Goal: Complete application form: Complete application form

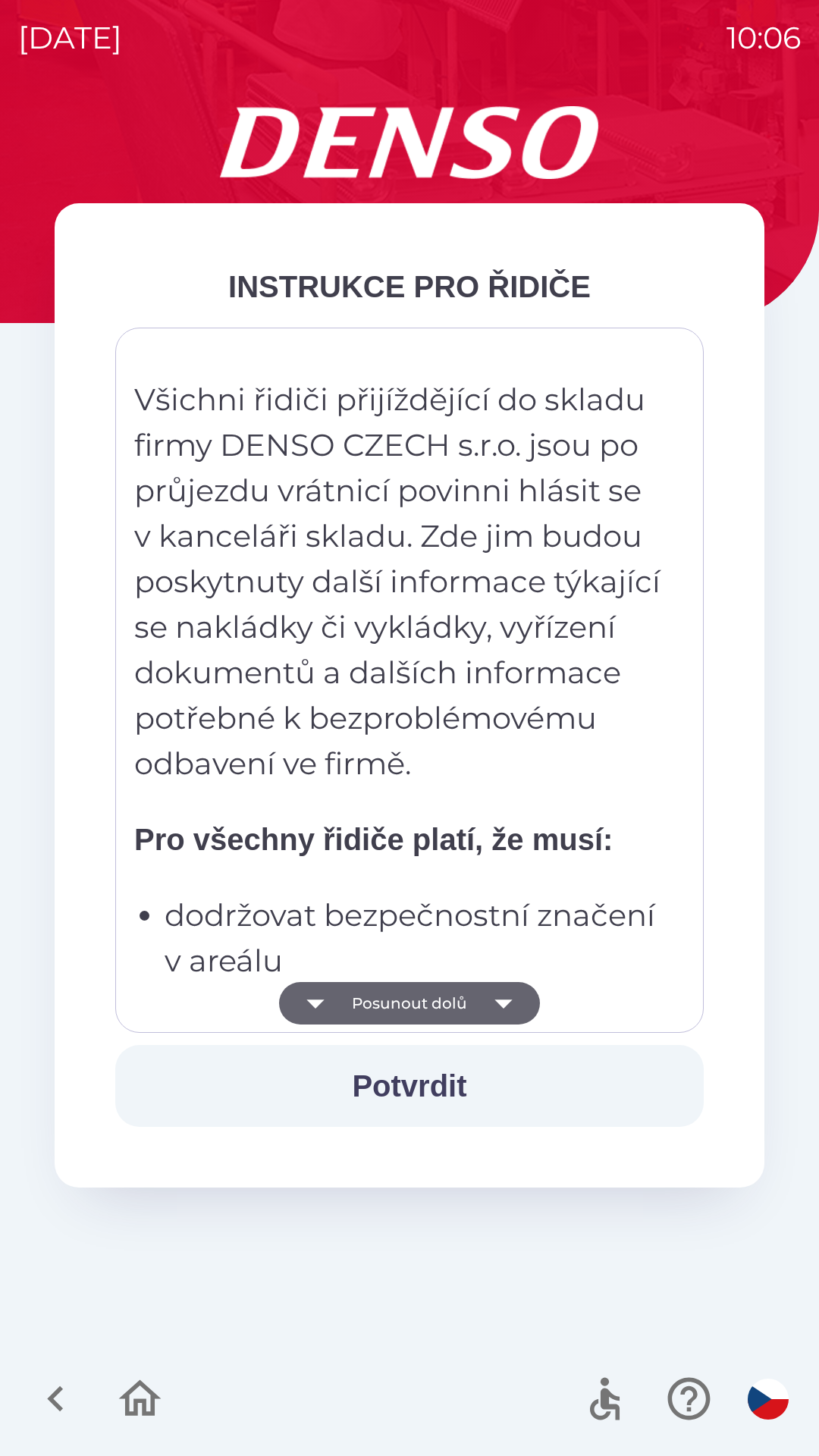
click at [507, 1002] on icon "button" at bounding box center [502, 1004] width 17 height 9
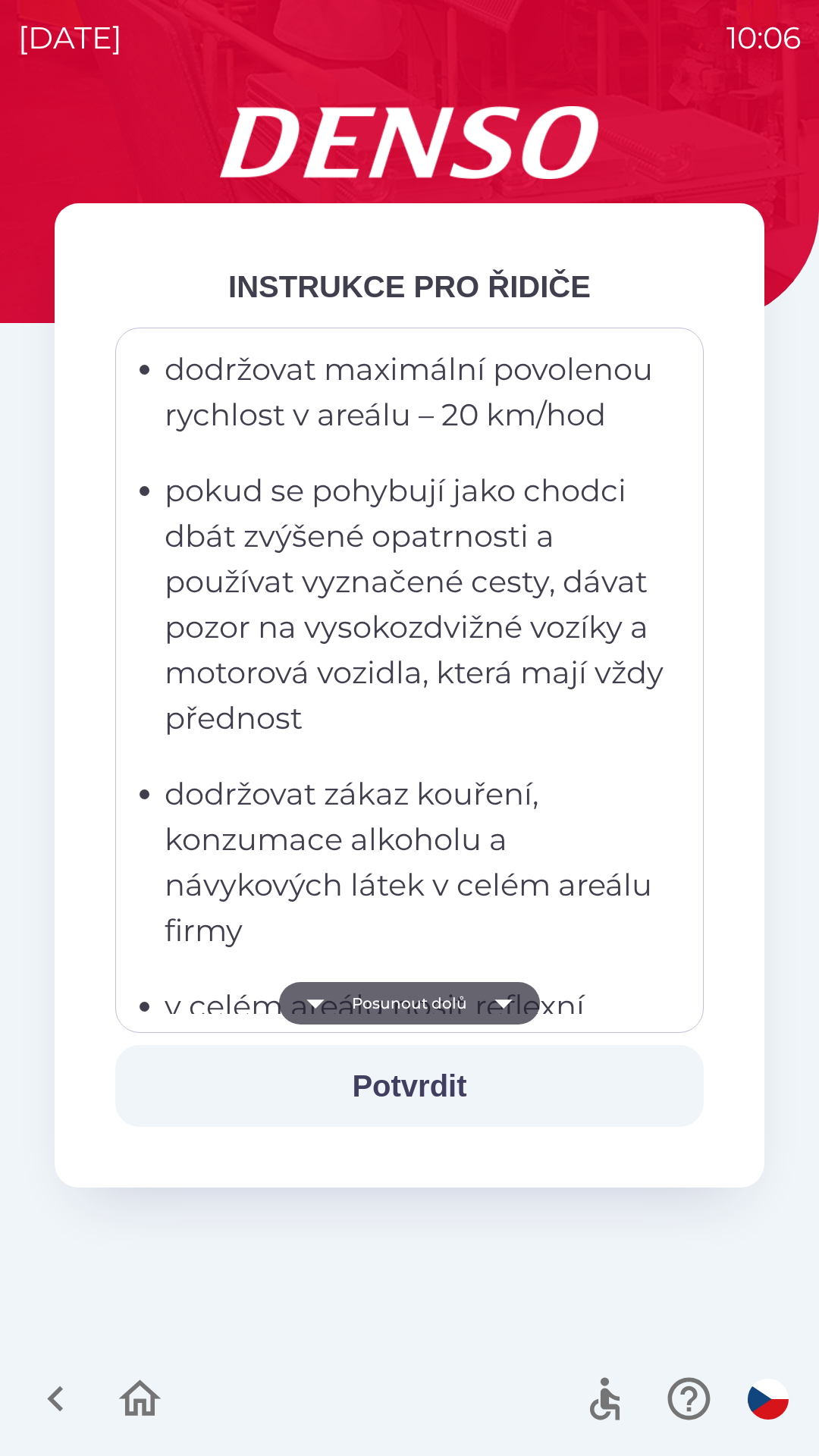
click at [500, 1001] on icon "button" at bounding box center [502, 1004] width 17 height 9
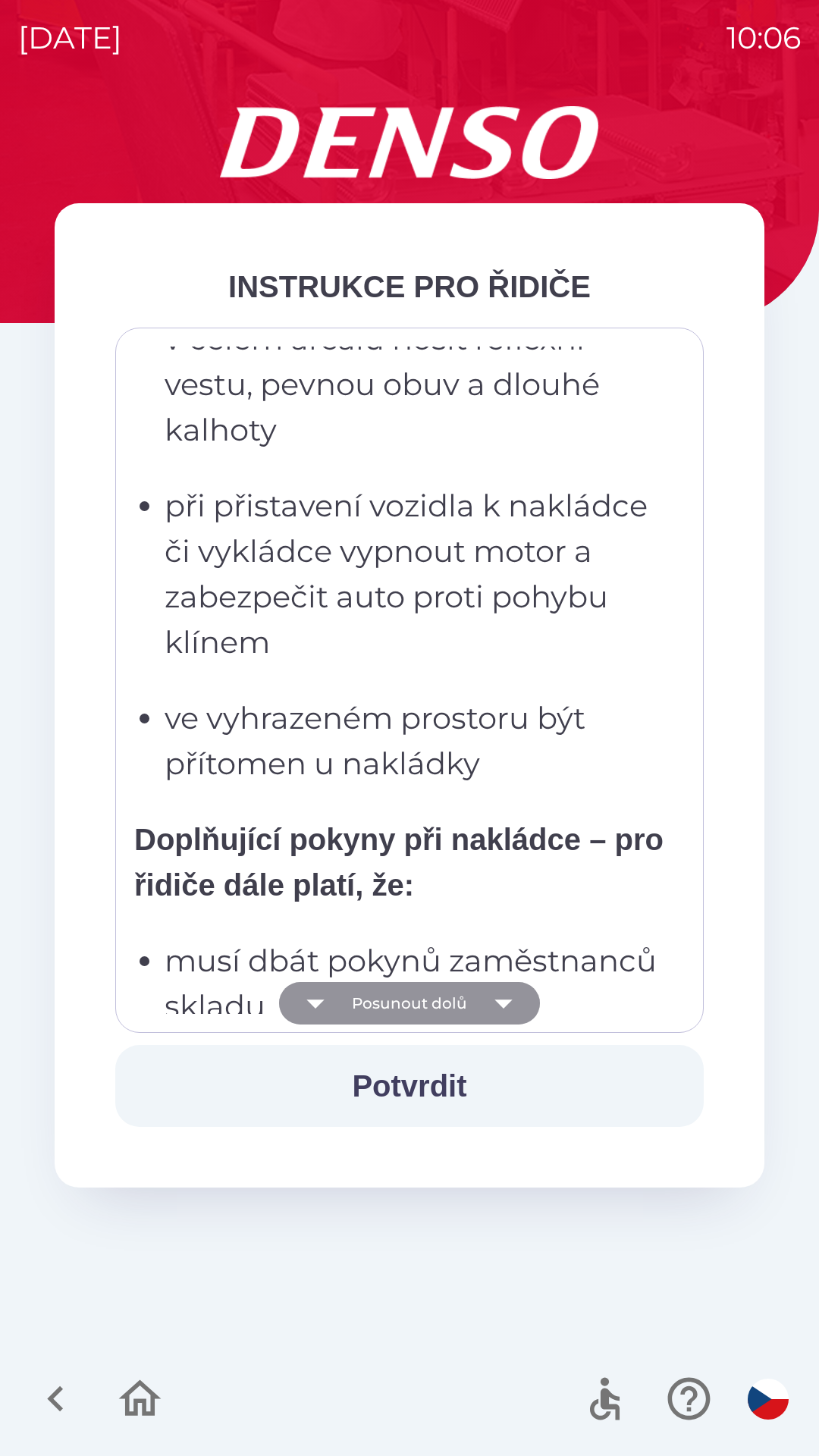
click at [505, 990] on icon "button" at bounding box center [503, 1003] width 42 height 42
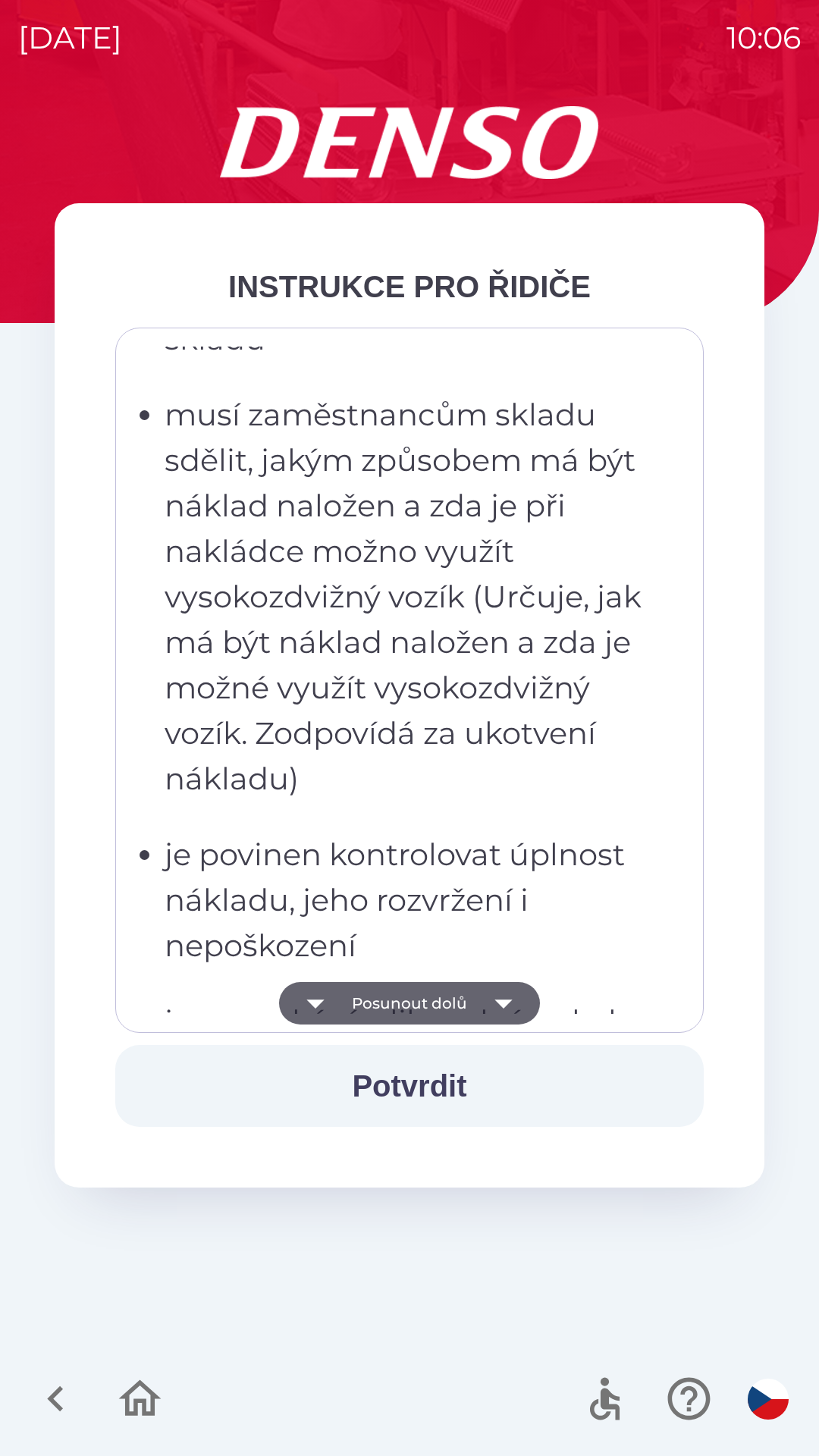
click at [507, 989] on icon "button" at bounding box center [503, 1003] width 42 height 42
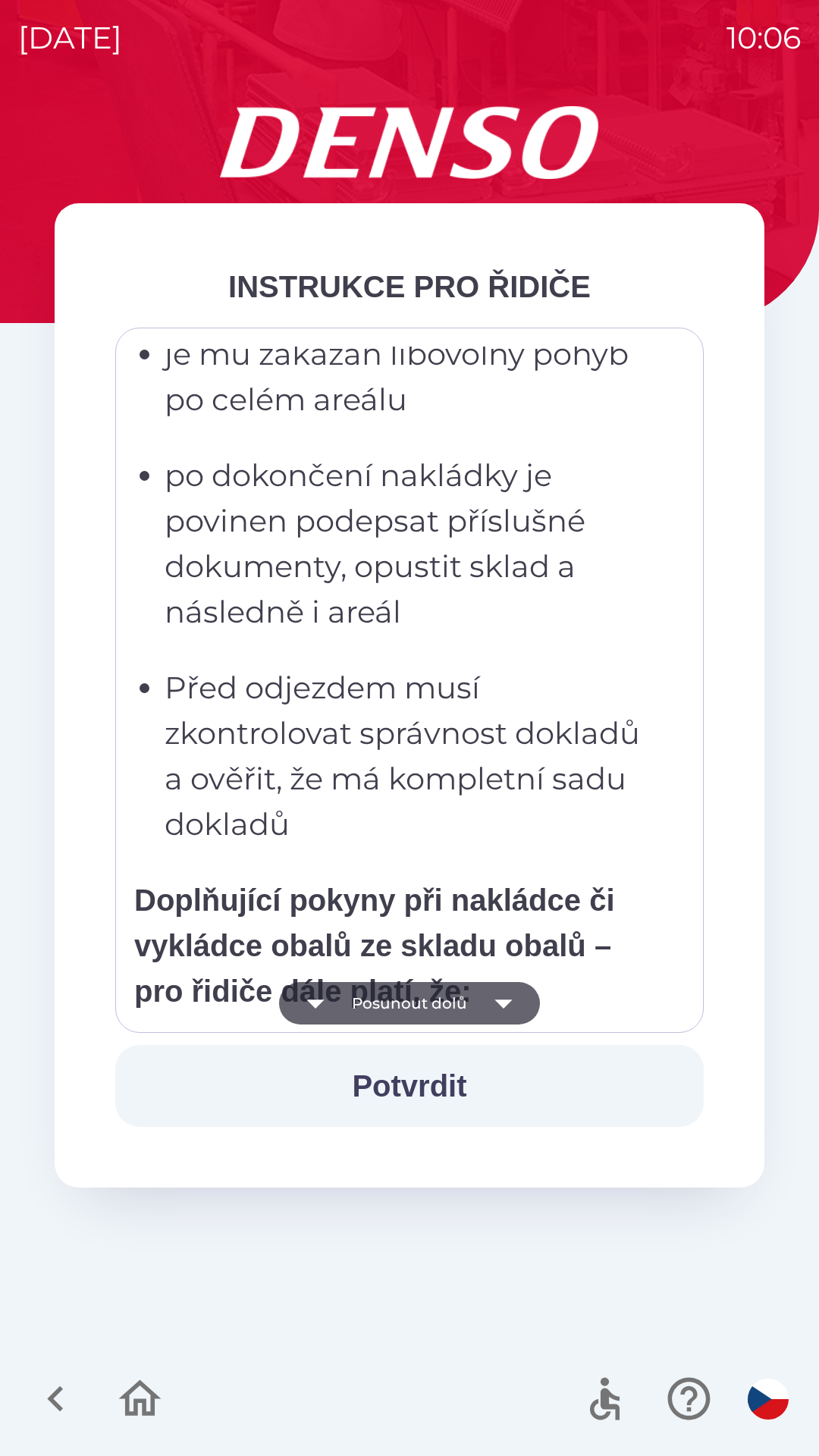
click at [506, 1002] on icon "button" at bounding box center [502, 1004] width 17 height 9
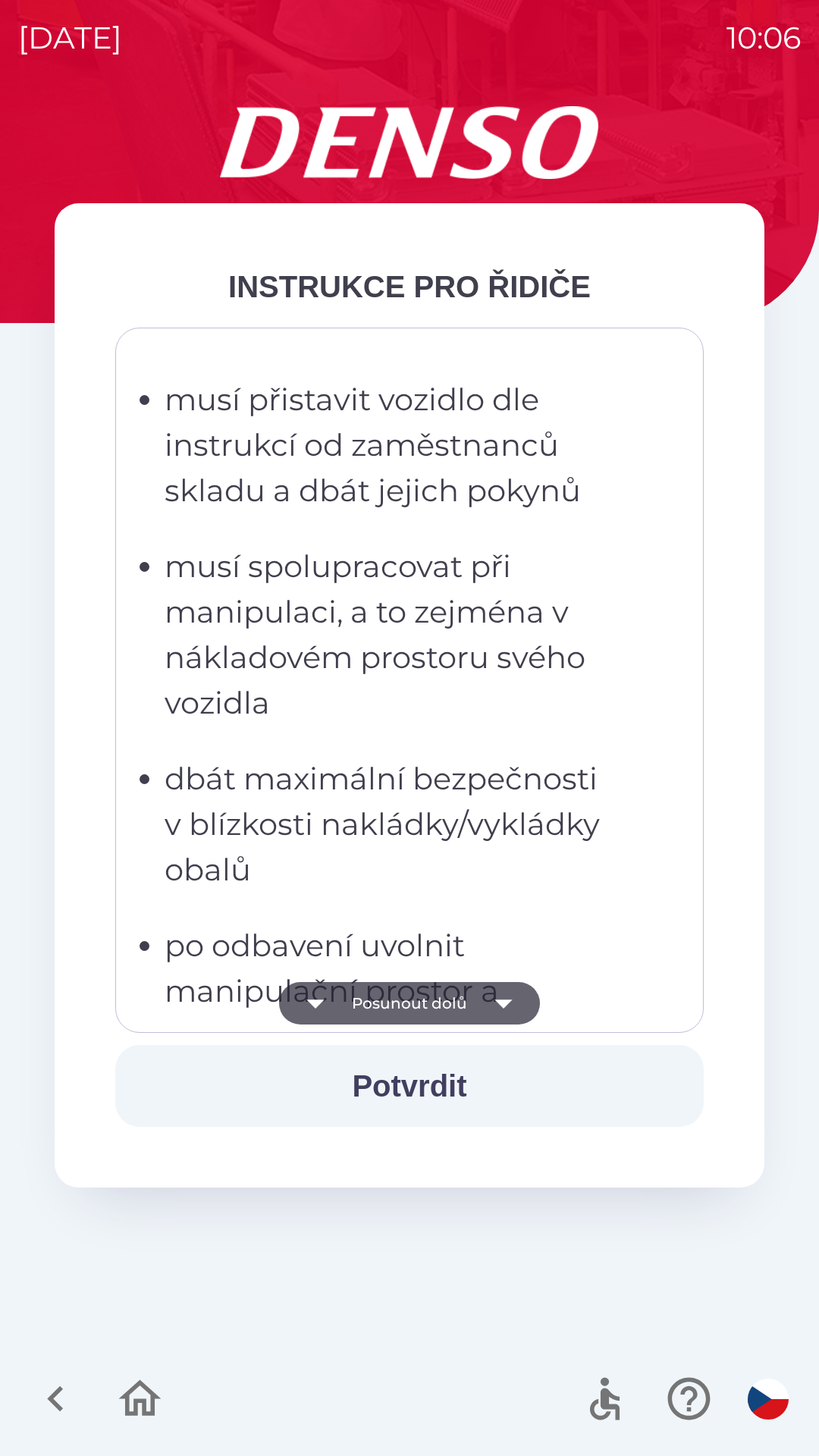
click at [507, 1002] on icon "button" at bounding box center [502, 1004] width 17 height 9
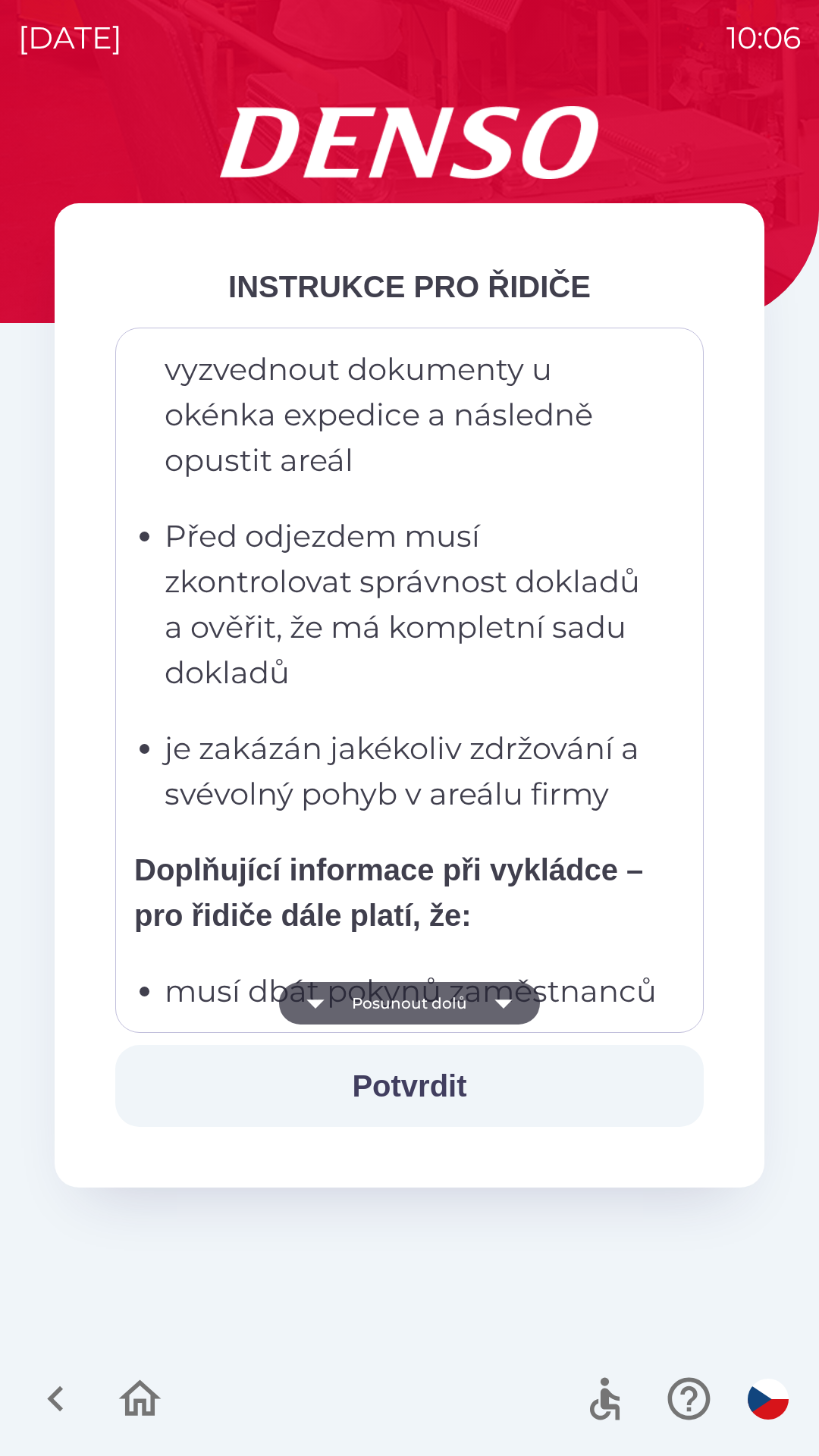
click at [511, 1001] on icon "button" at bounding box center [503, 1003] width 42 height 42
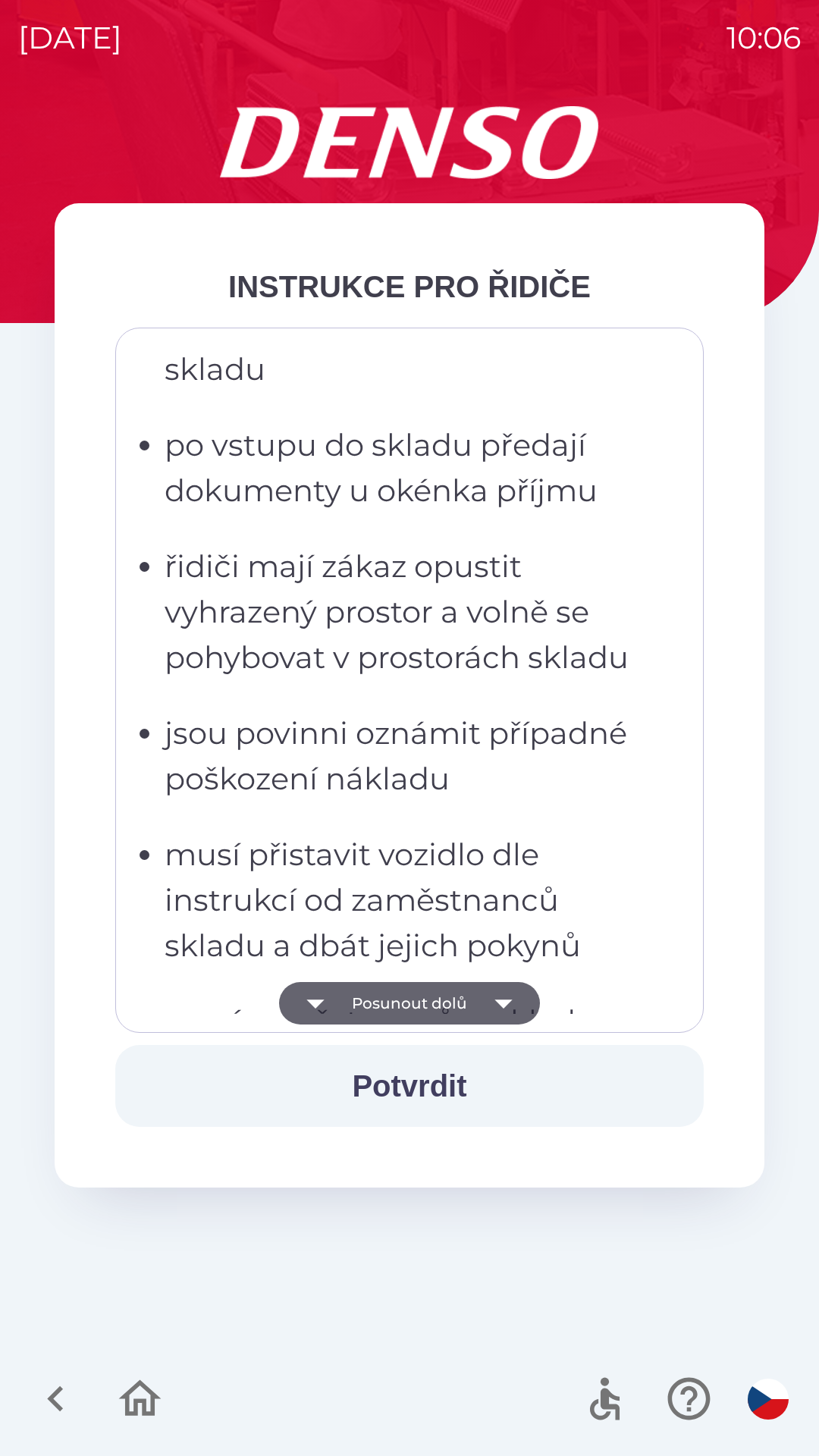
click at [499, 1003] on icon "button" at bounding box center [502, 1004] width 17 height 9
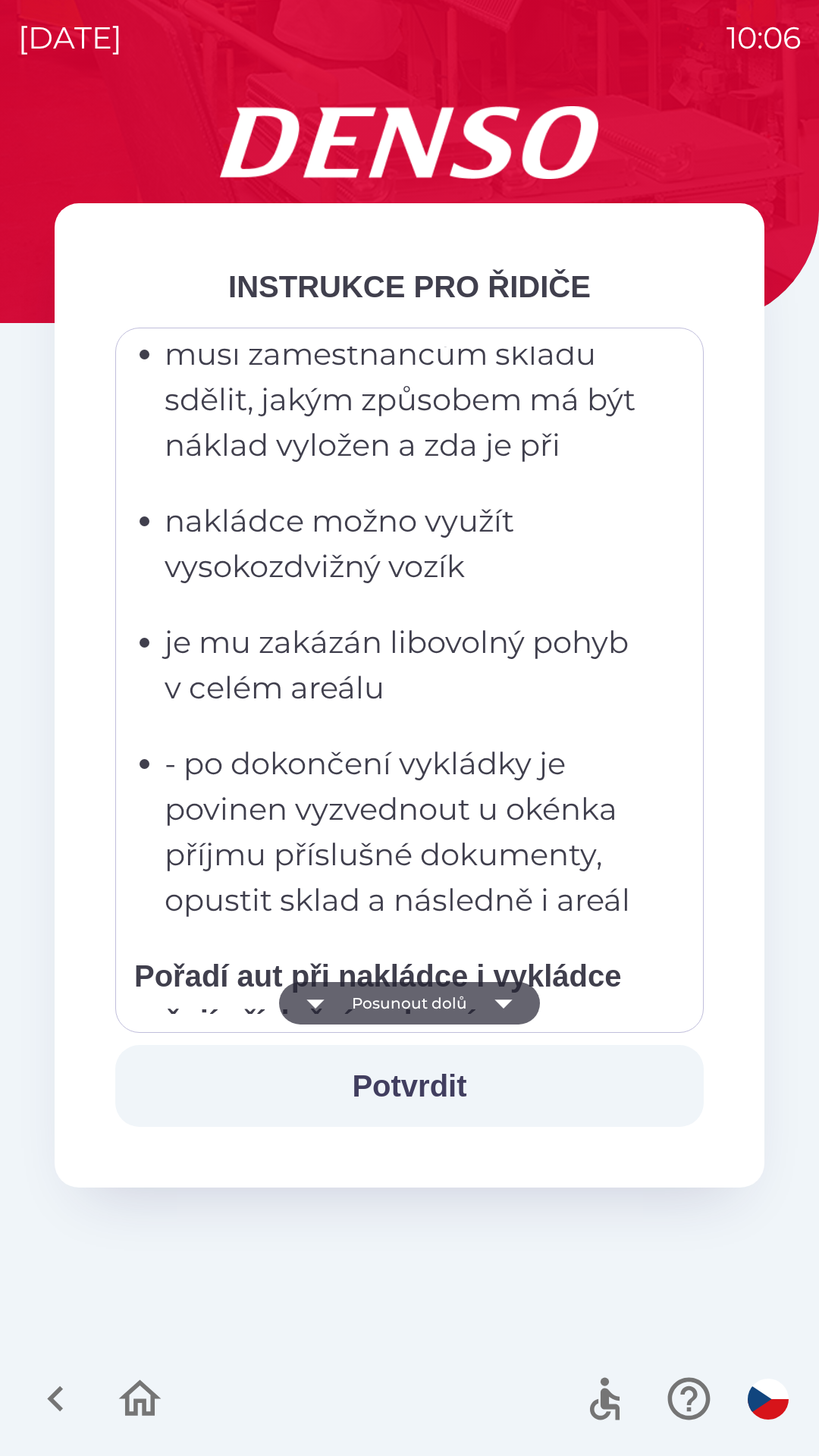
click at [509, 997] on icon "button" at bounding box center [503, 1003] width 42 height 42
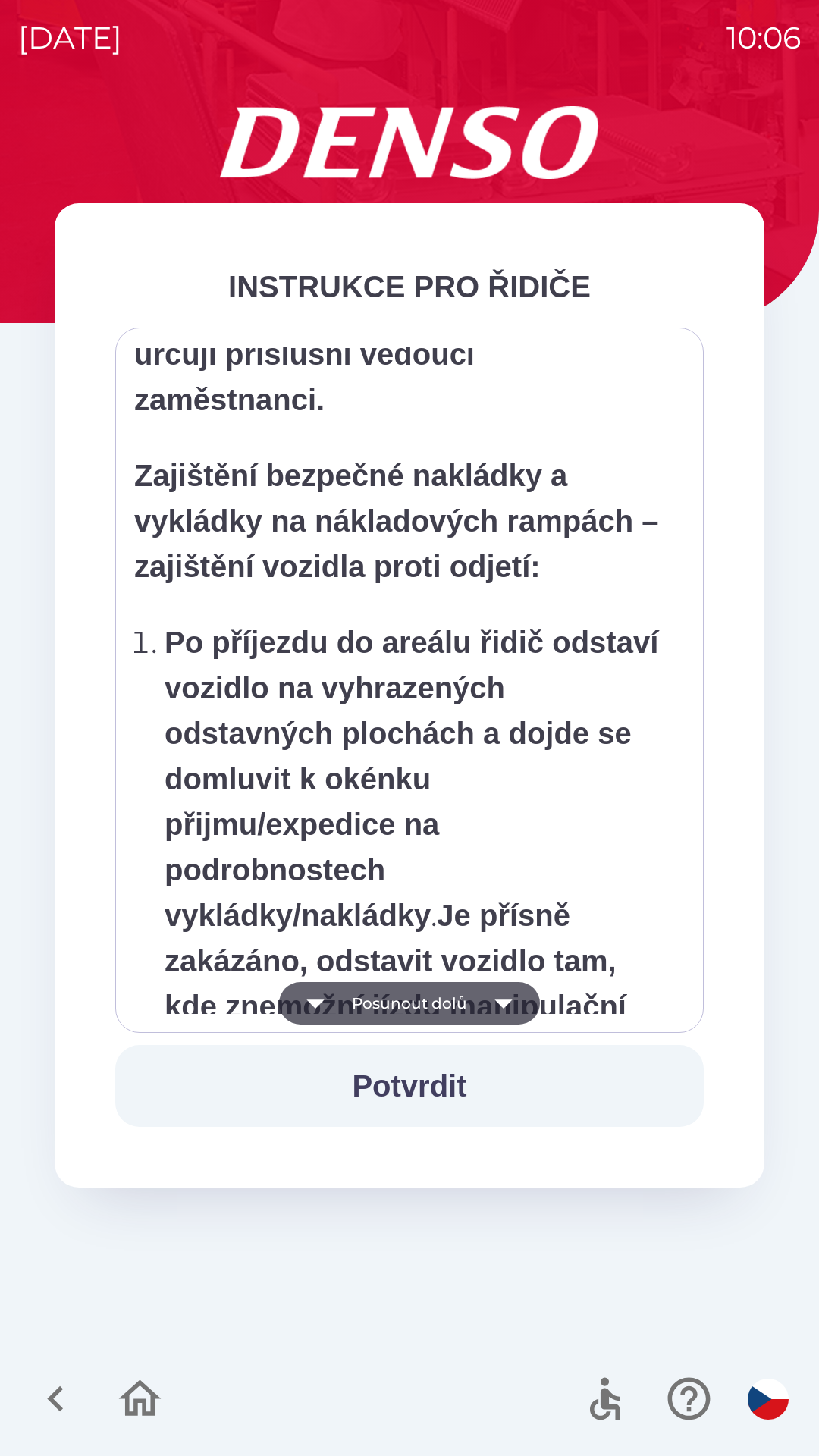
click at [508, 998] on icon "button" at bounding box center [503, 1003] width 42 height 42
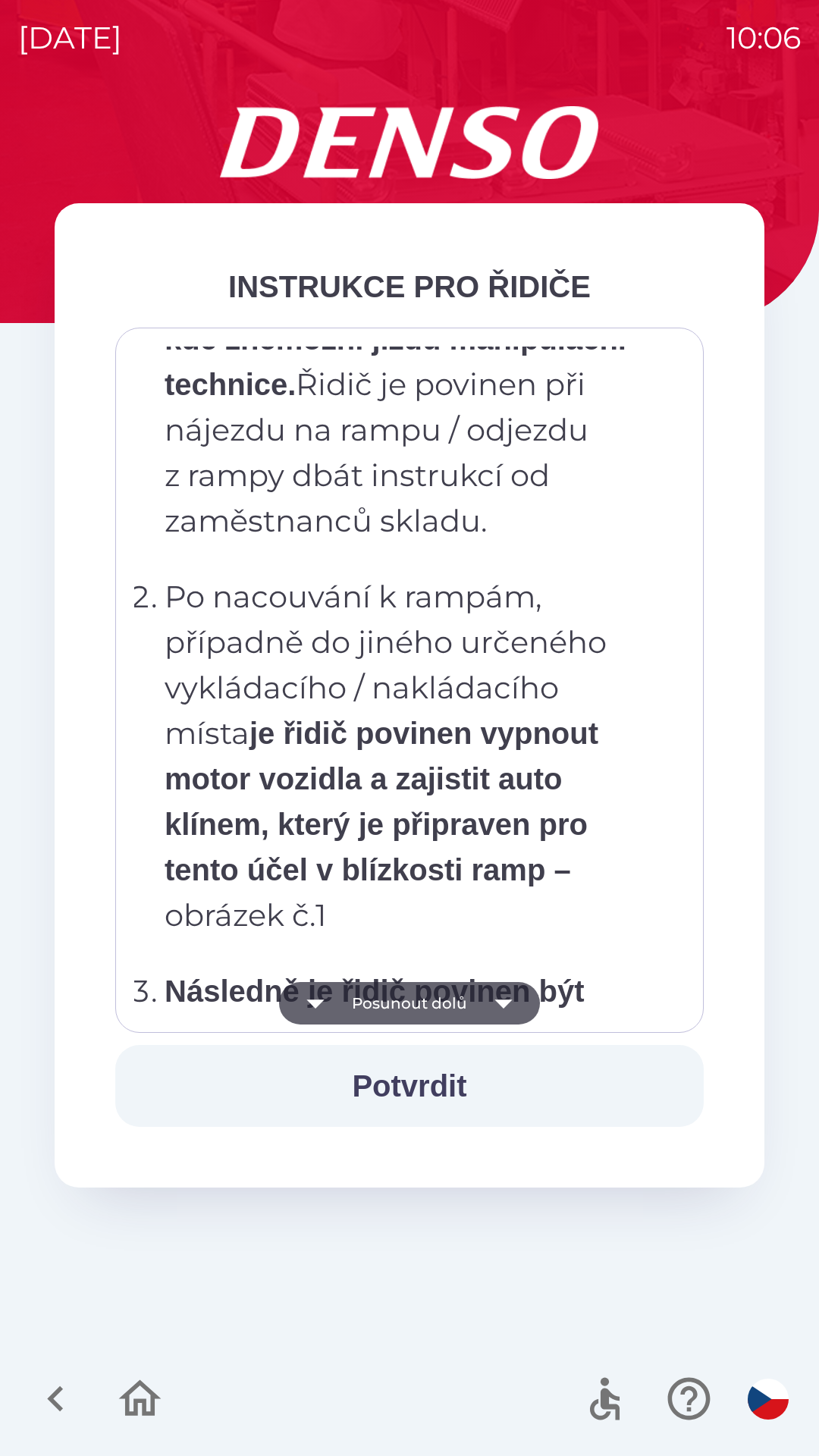
click at [508, 1001] on icon "button" at bounding box center [502, 1004] width 17 height 9
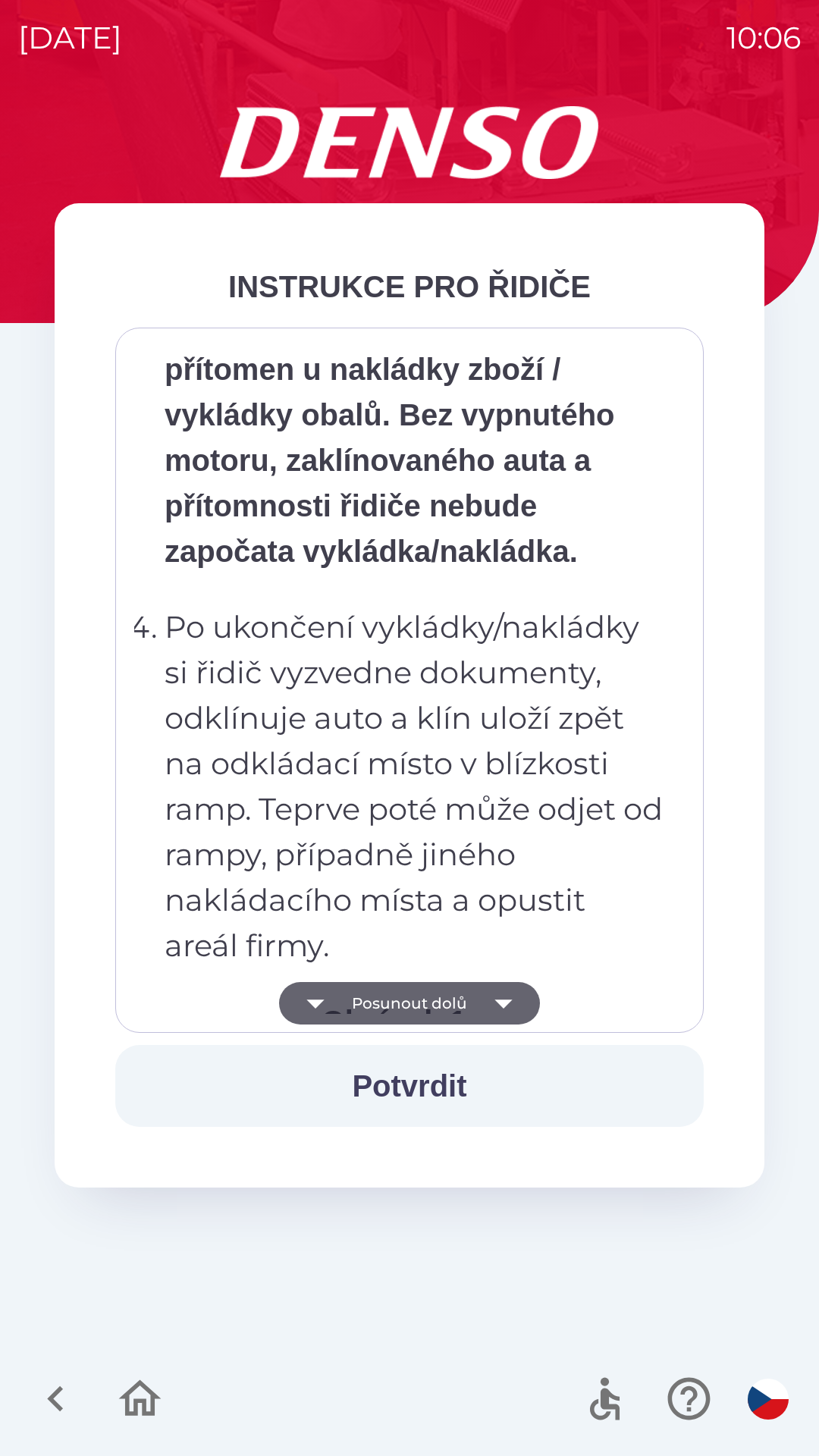
click at [514, 998] on icon "button" at bounding box center [503, 1003] width 42 height 42
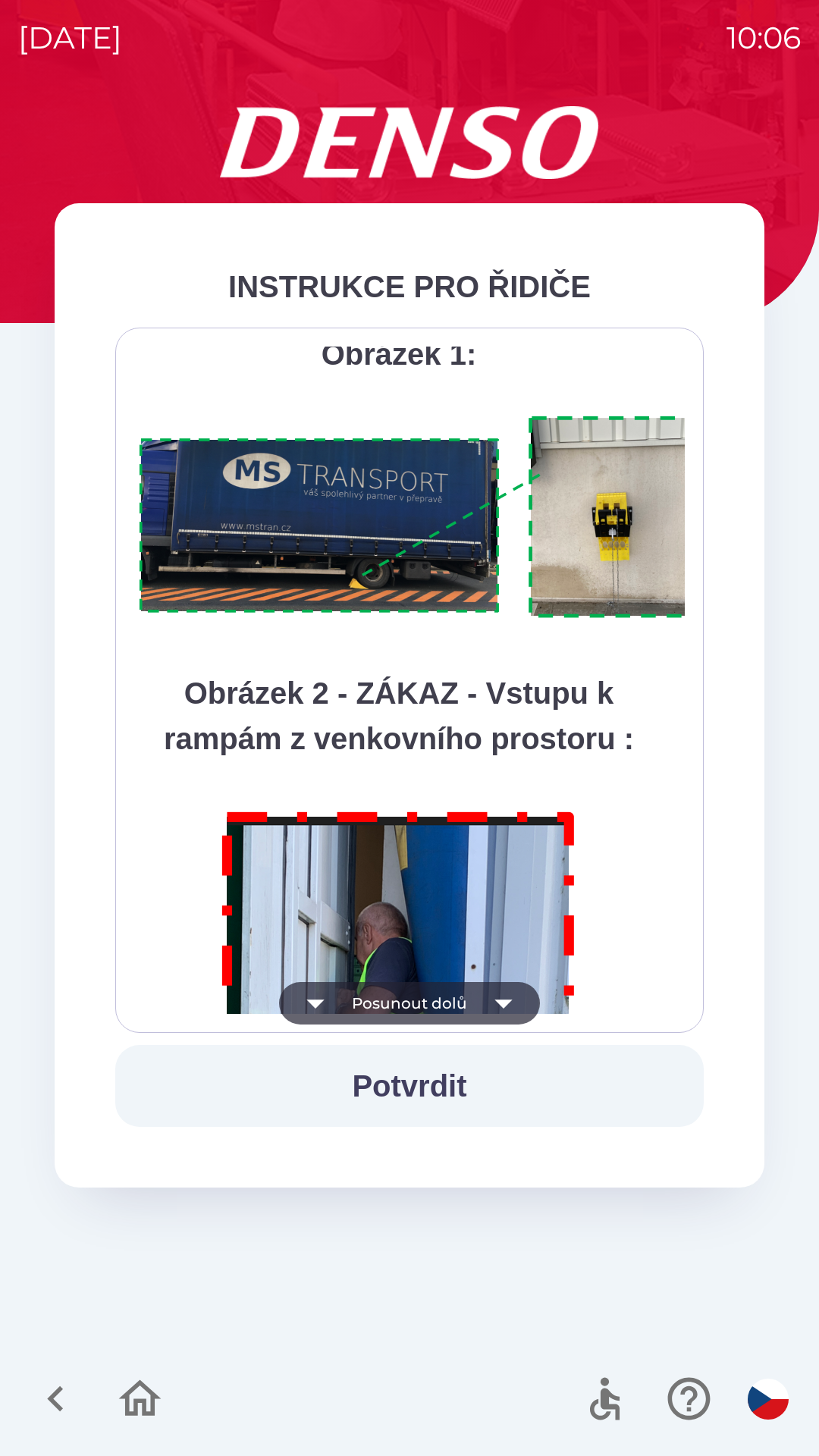
click at [510, 995] on icon "button" at bounding box center [503, 1003] width 42 height 42
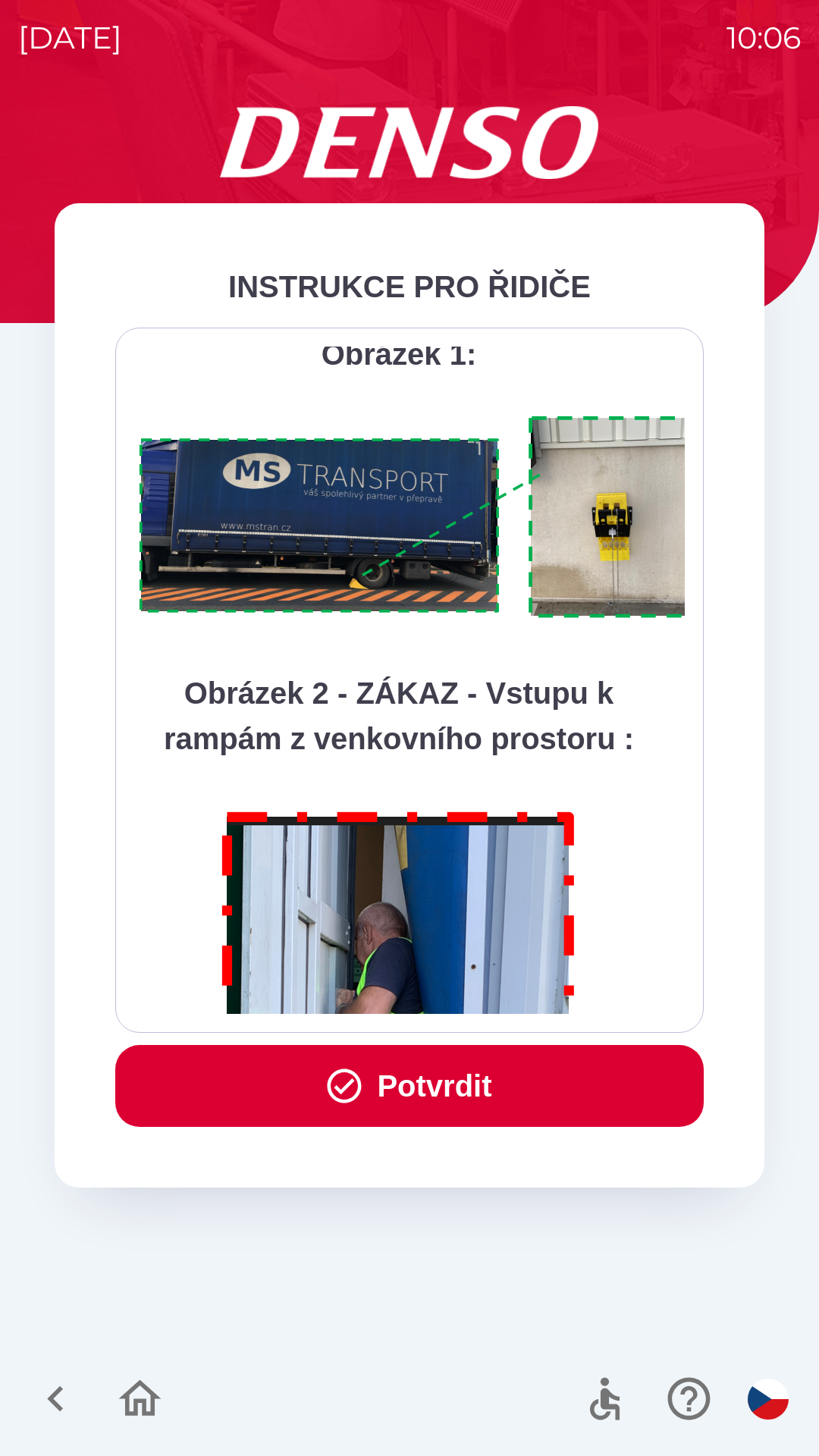
scroll to position [8522, 0]
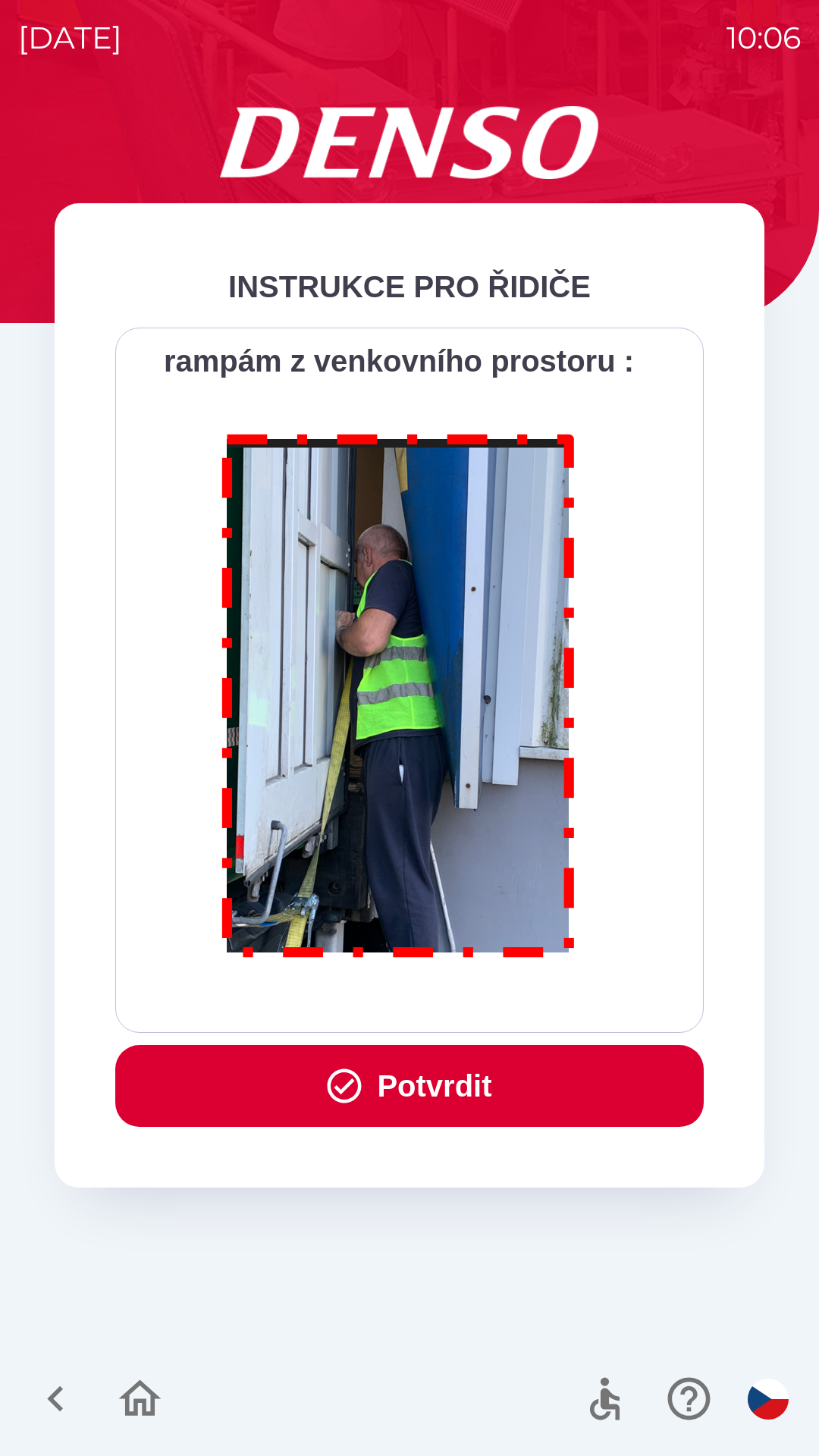
click at [517, 996] on div "Všichni řidiči přijíždějící do skladu firmy DENSO CZECH s.r.o. jsou po průjezdu…" at bounding box center [409, 680] width 551 height 668
click at [453, 1073] on button "Potvrdit" at bounding box center [409, 1086] width 588 height 82
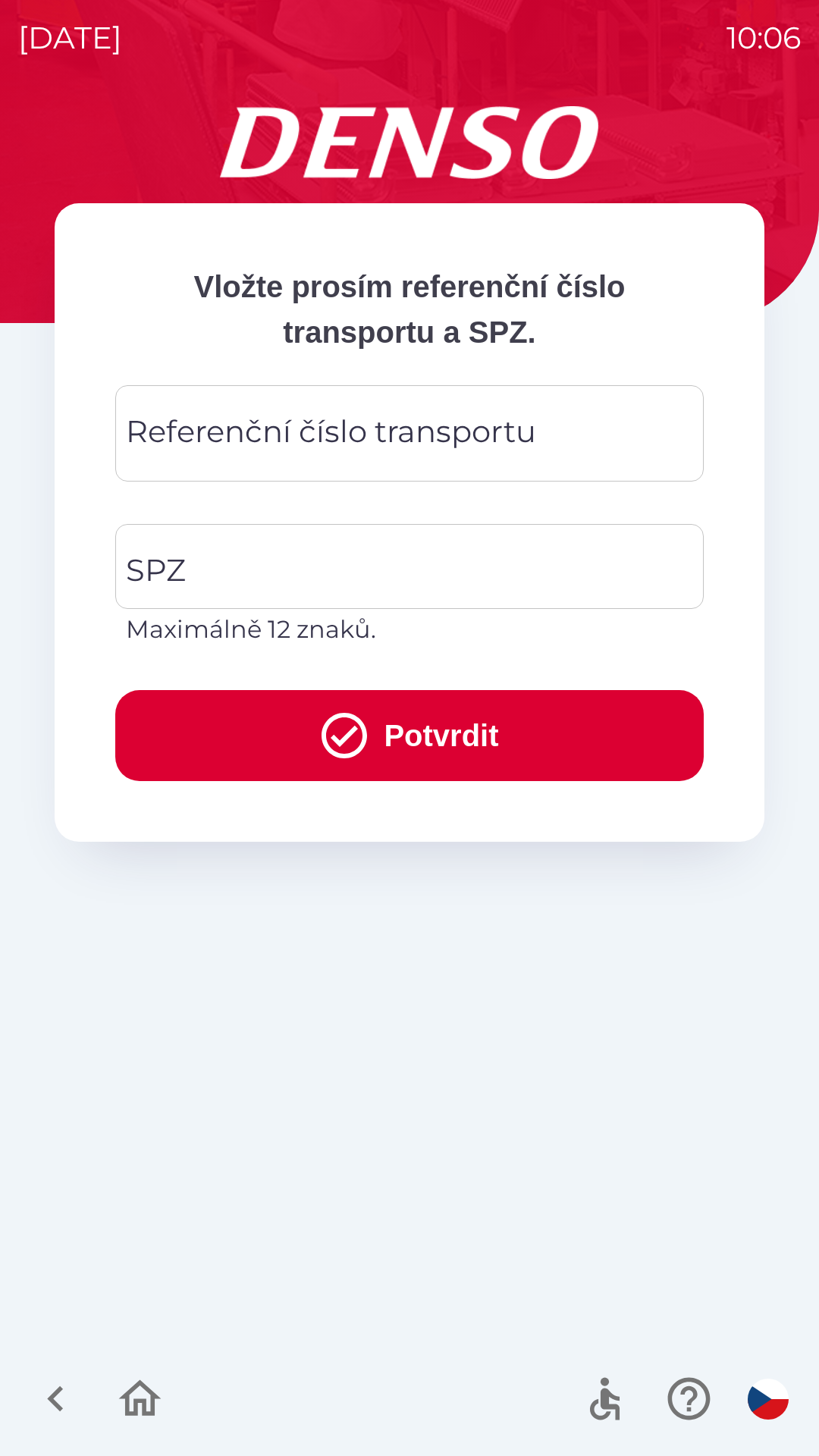
click at [177, 438] on div "Referenční číslo transportu Referenční číslo transportu" at bounding box center [409, 433] width 588 height 96
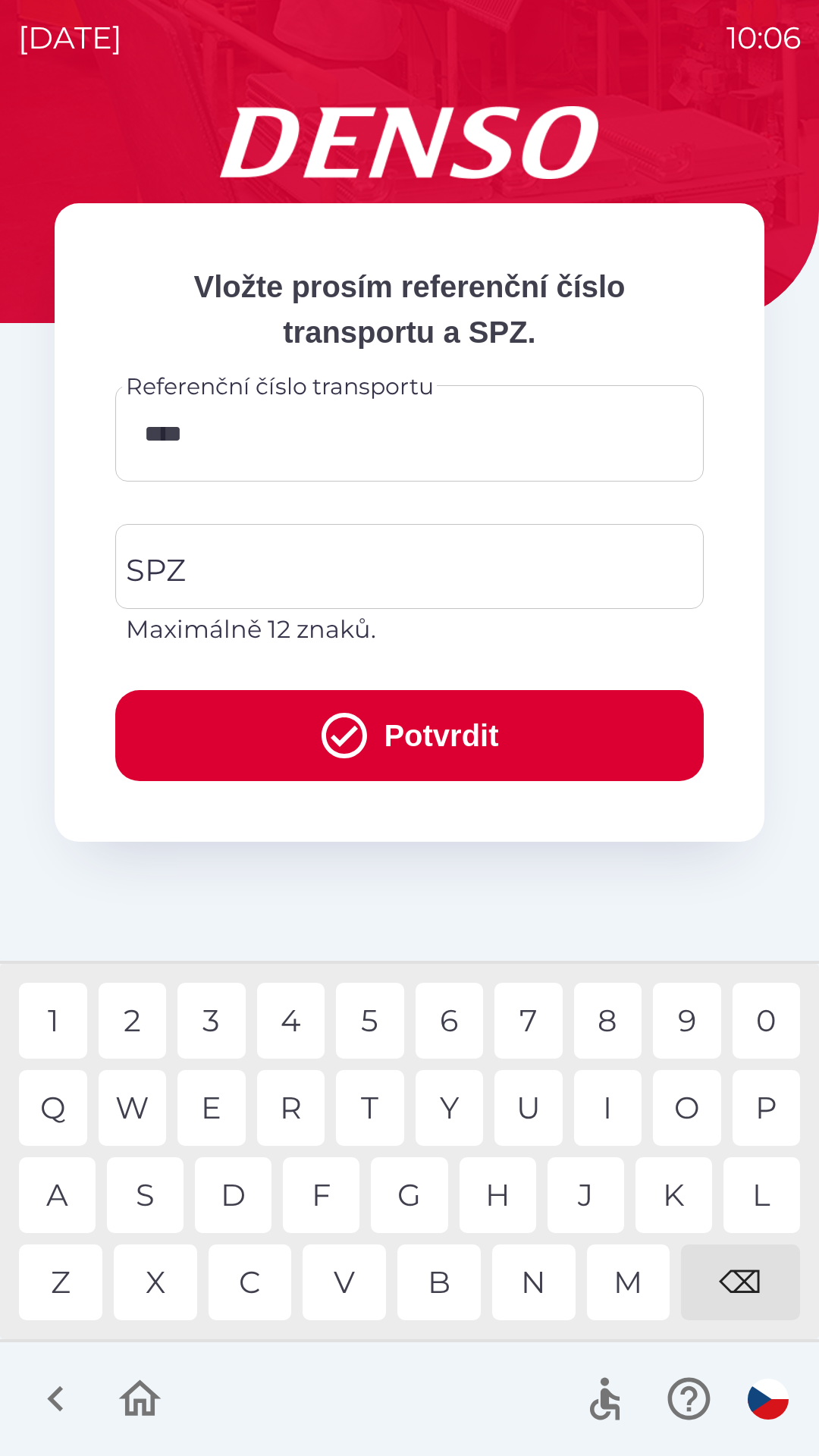
click at [212, 1019] on div "3" at bounding box center [211, 1020] width 68 height 76
click at [765, 1021] on div "0" at bounding box center [766, 1020] width 68 height 76
type input "*********"
click at [215, 577] on input "SPZ" at bounding box center [398, 566] width 551 height 71
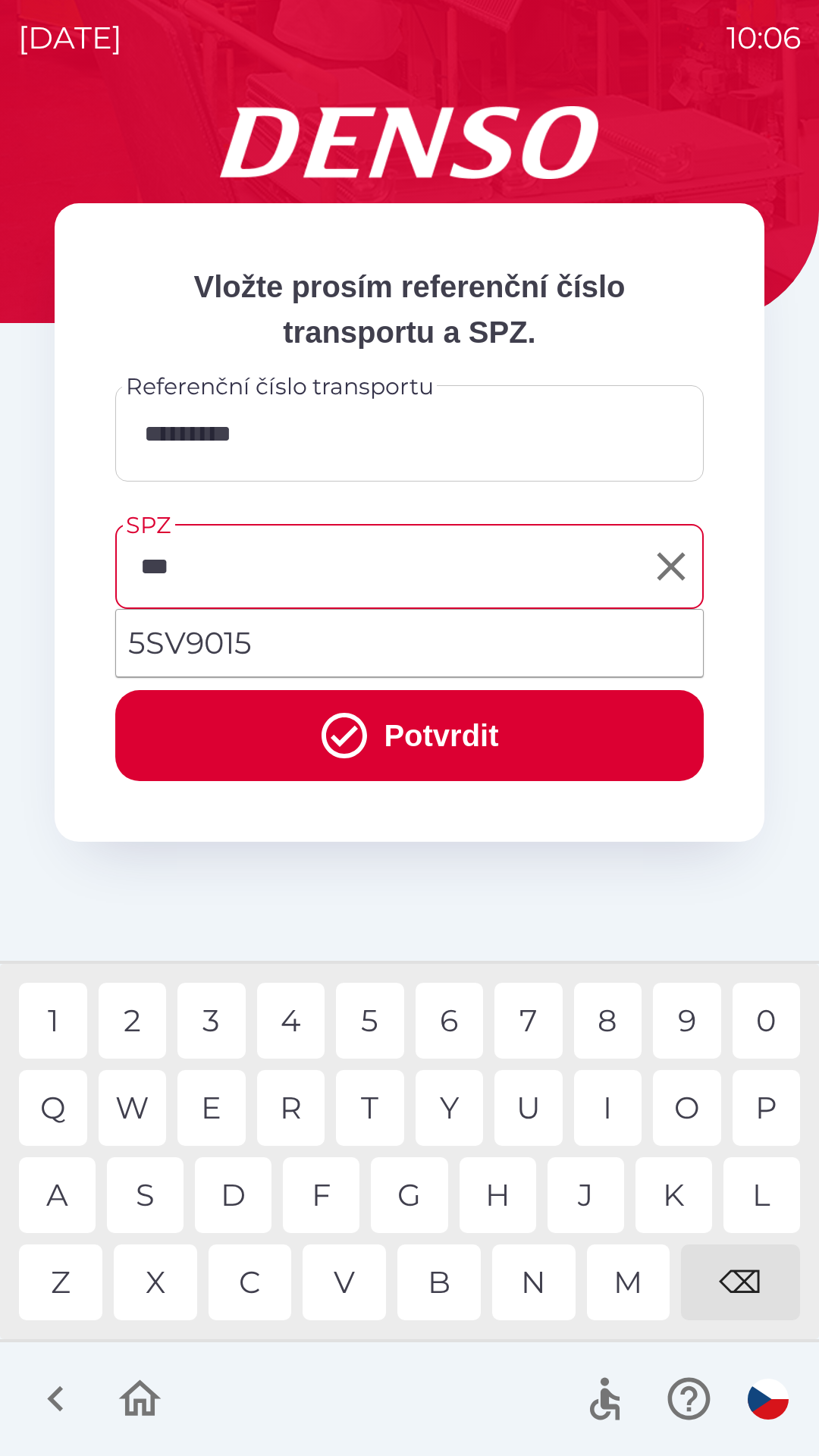
click at [343, 1275] on div "V" at bounding box center [343, 1282] width 83 height 76
click at [673, 1024] on div "9" at bounding box center [687, 1020] width 68 height 76
click at [757, 1016] on div "0" at bounding box center [766, 1020] width 68 height 76
click at [51, 1007] on div "1" at bounding box center [53, 1020] width 68 height 76
type input "*******"
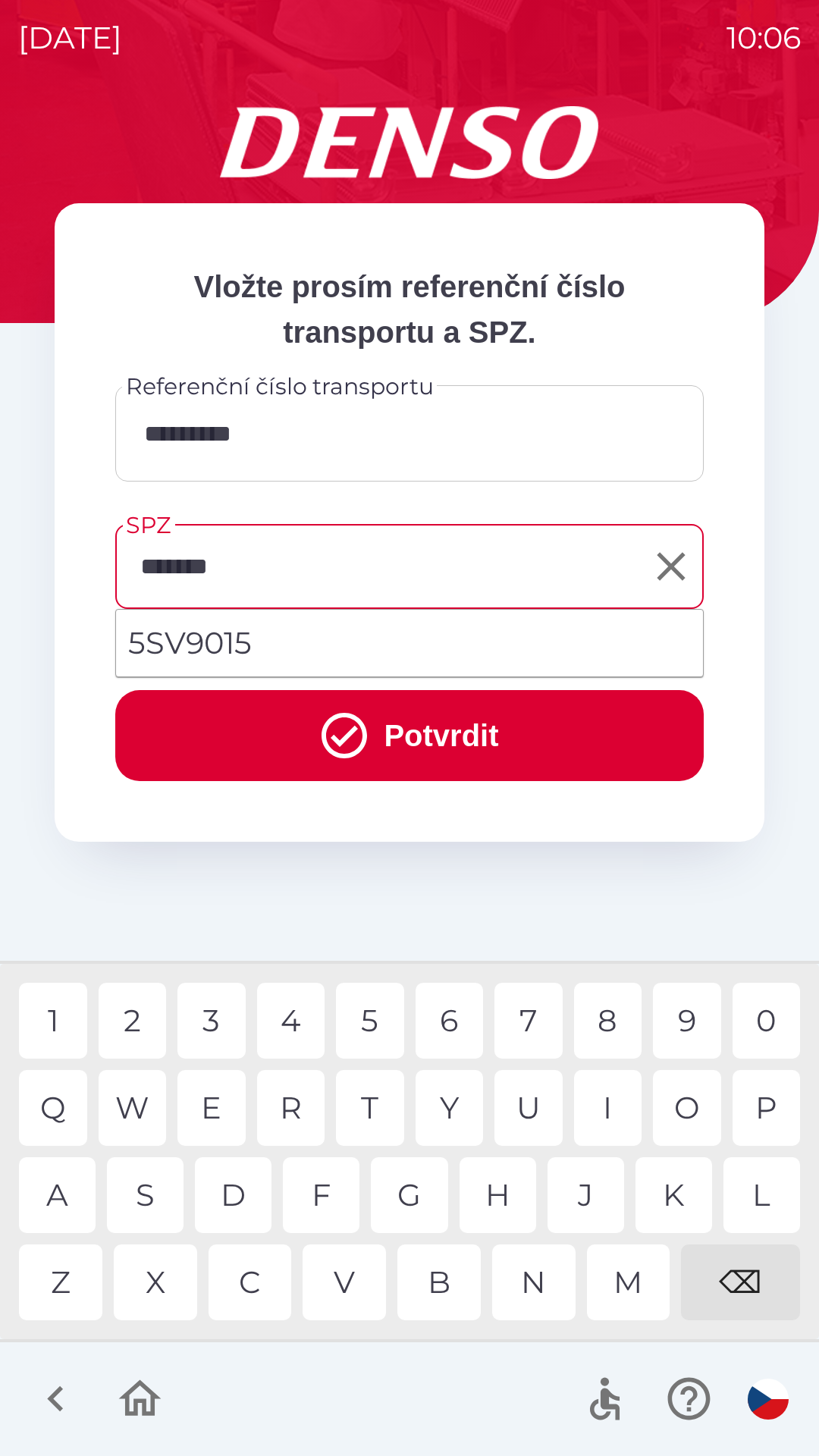
click at [412, 733] on button "Potvrdit" at bounding box center [409, 735] width 588 height 91
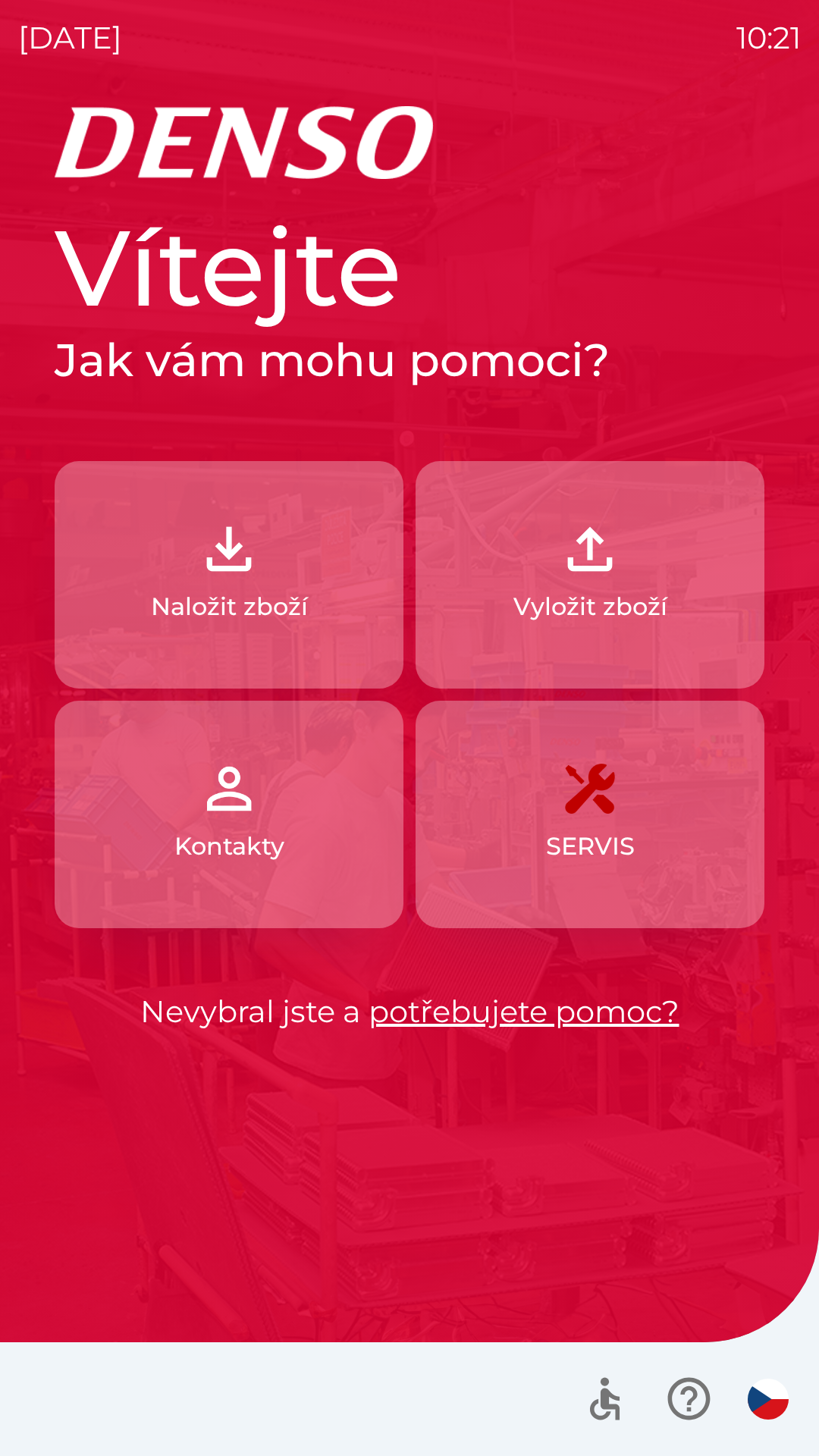
click at [233, 605] on p "Naložit zboží" at bounding box center [229, 607] width 157 height 37
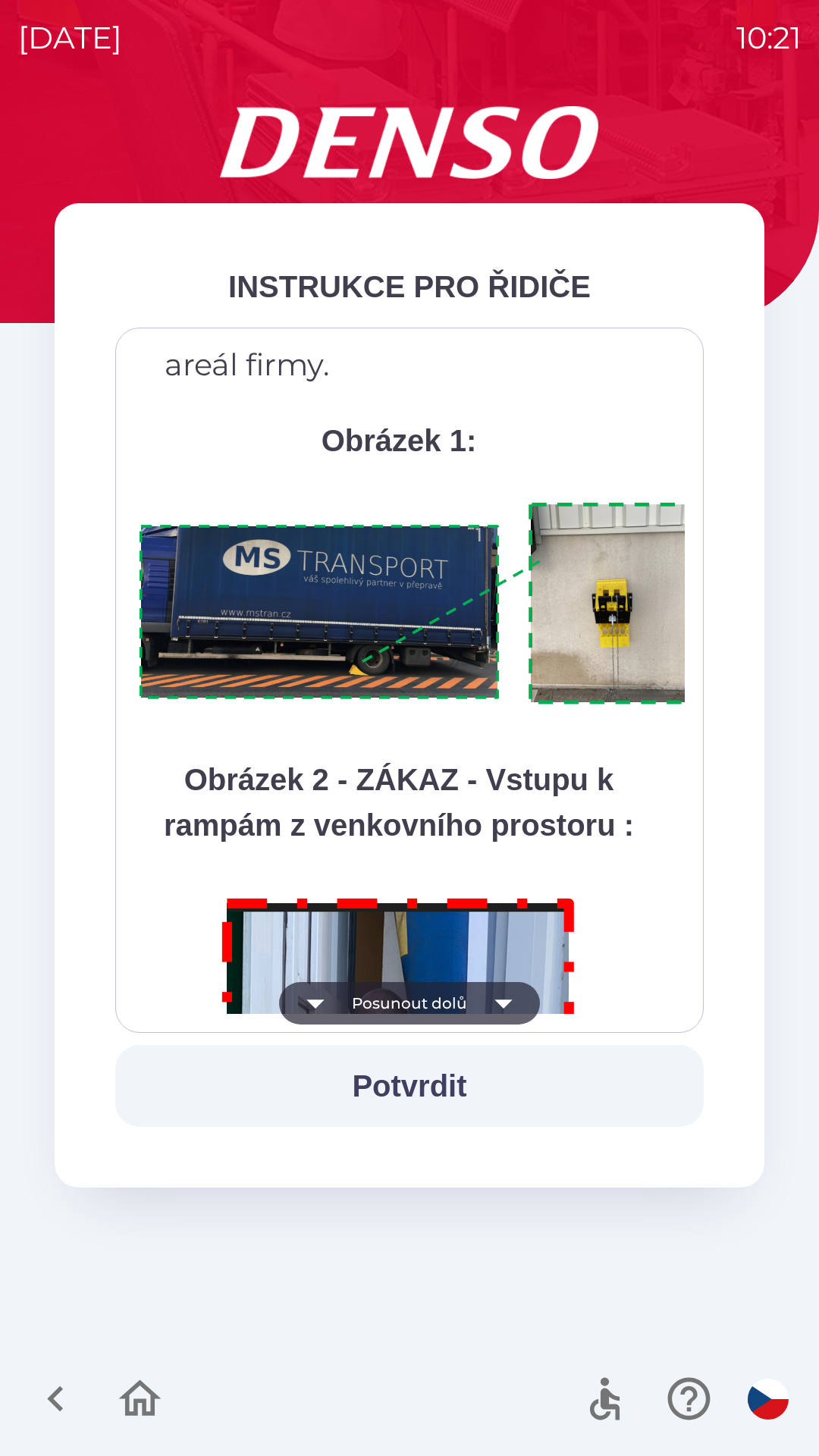
click at [464, 910] on img at bounding box center [398, 1156] width 388 height 557
click at [474, 878] on img at bounding box center [398, 1156] width 388 height 557
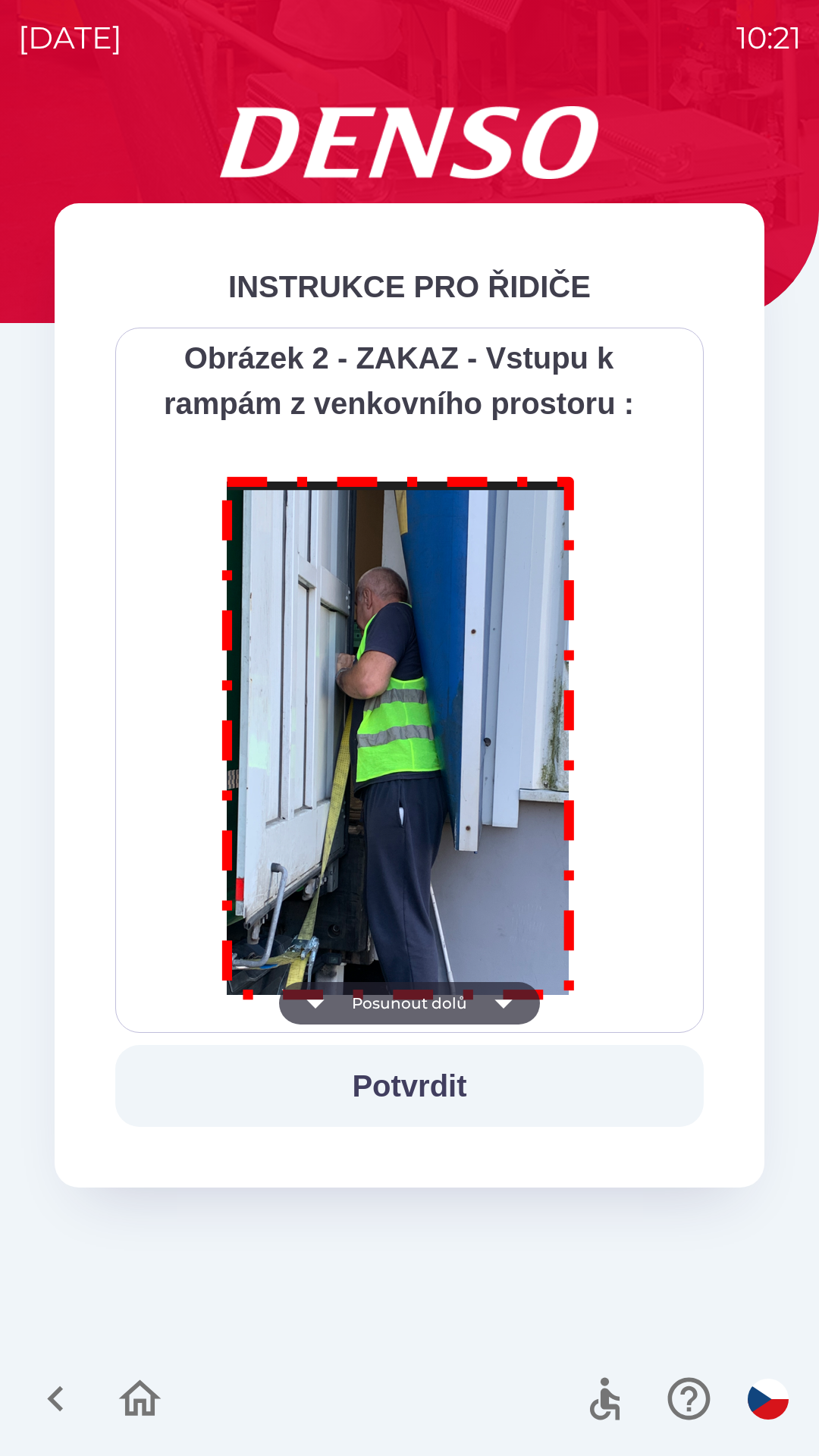
scroll to position [8522, 0]
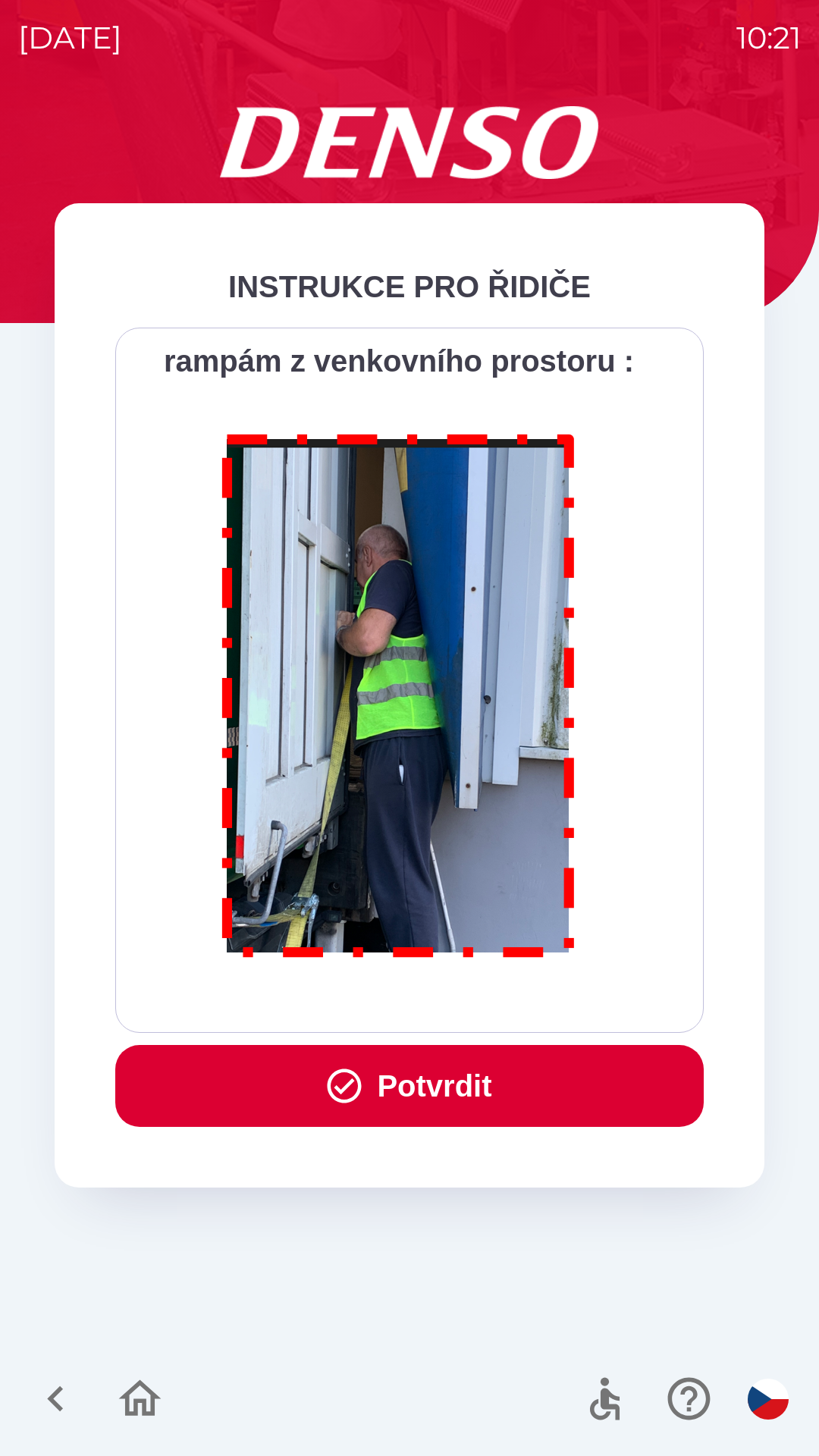
click at [477, 1079] on button "Potvrdit" at bounding box center [409, 1086] width 588 height 82
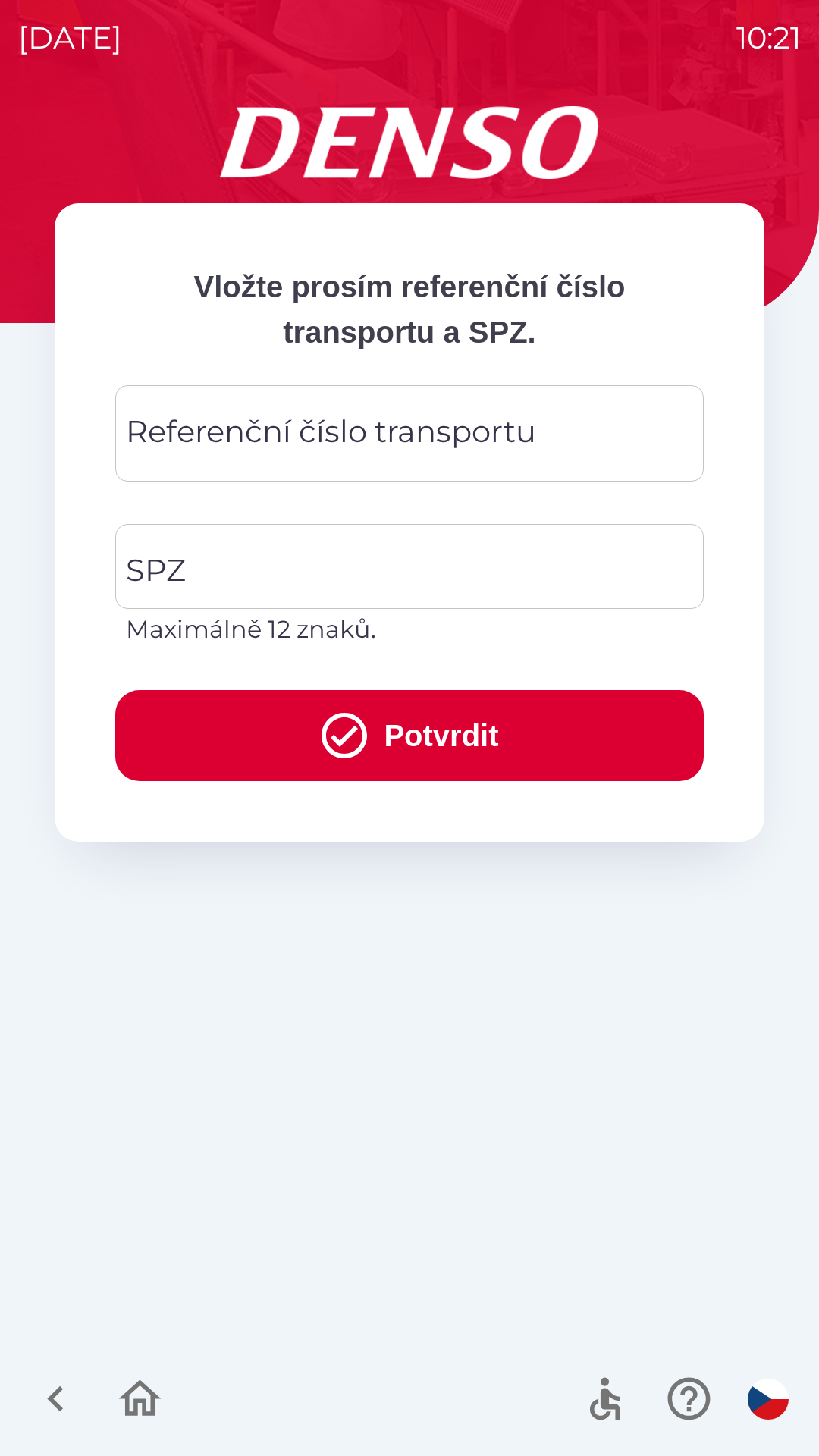
click at [440, 444] on div "Referenční číslo transportu Referenční číslo transportu" at bounding box center [409, 433] width 588 height 96
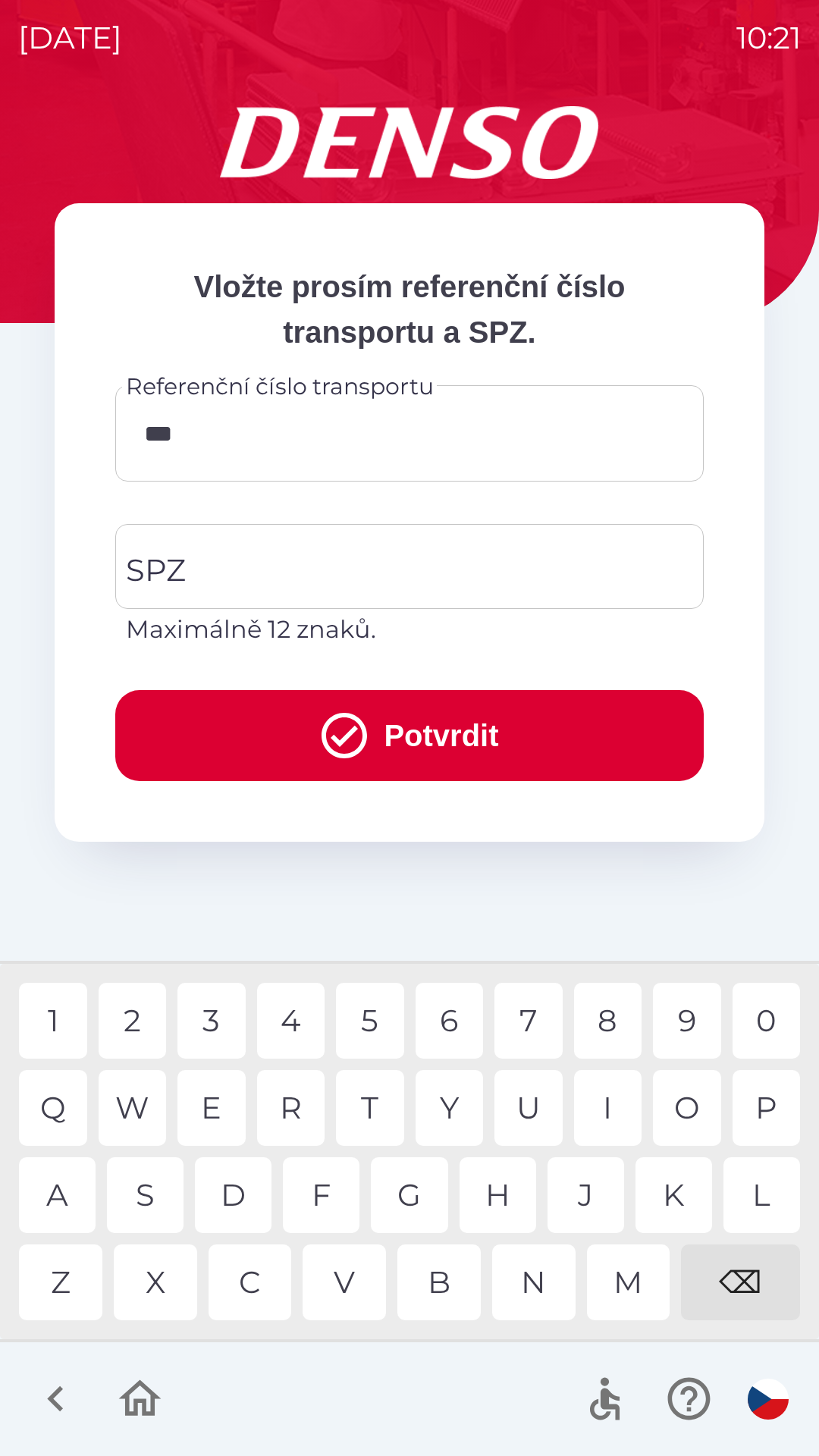
click at [346, 1261] on div "V" at bounding box center [343, 1282] width 83 height 76
type input "******"
click at [310, 561] on input "SPZ" at bounding box center [398, 566] width 551 height 71
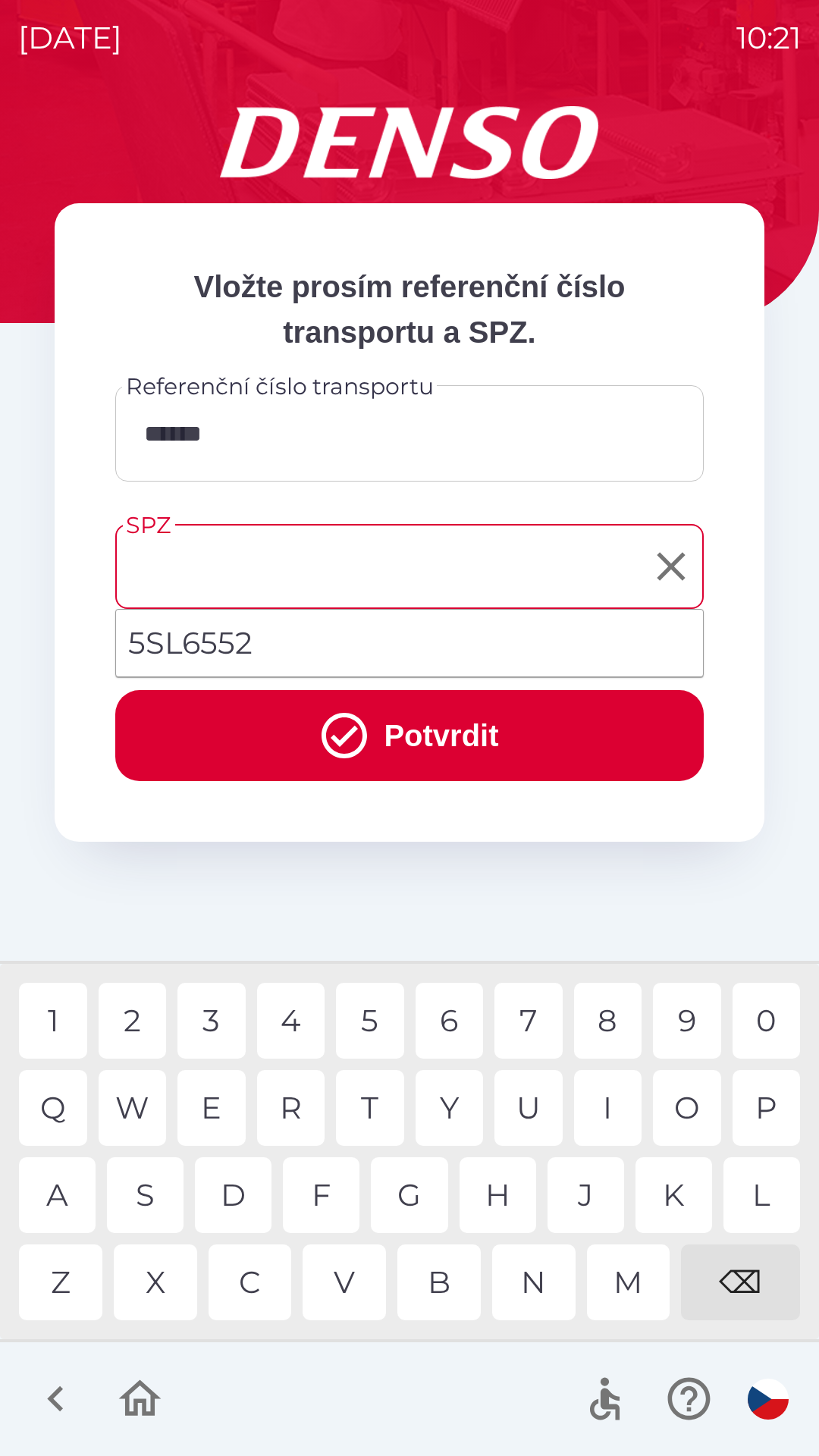
click at [391, 643] on li "5SL6552" at bounding box center [409, 643] width 587 height 55
type input "*******"
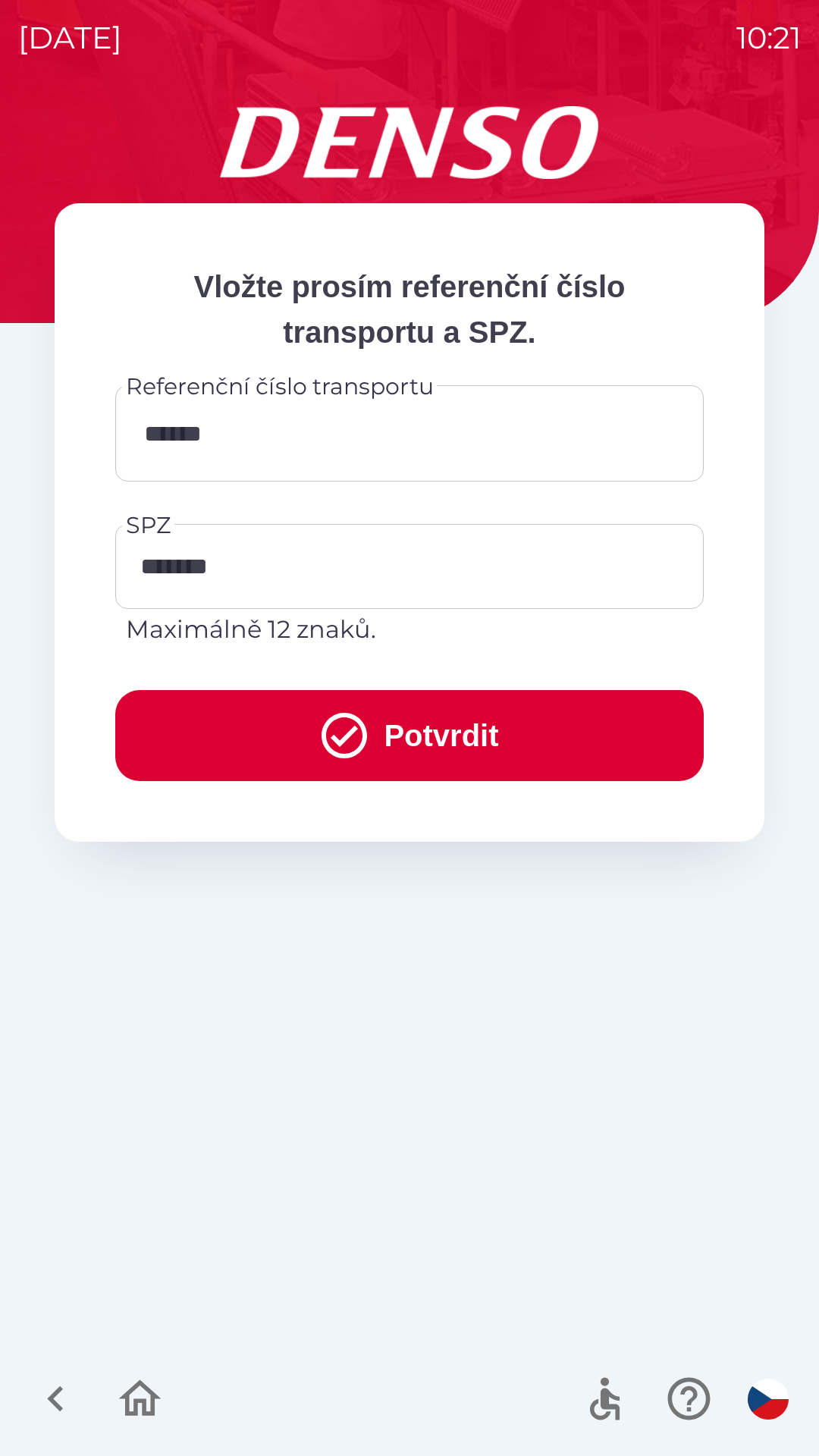
click at [363, 728] on icon "submit" at bounding box center [344, 735] width 55 height 55
